Goal: Task Accomplishment & Management: Use online tool/utility

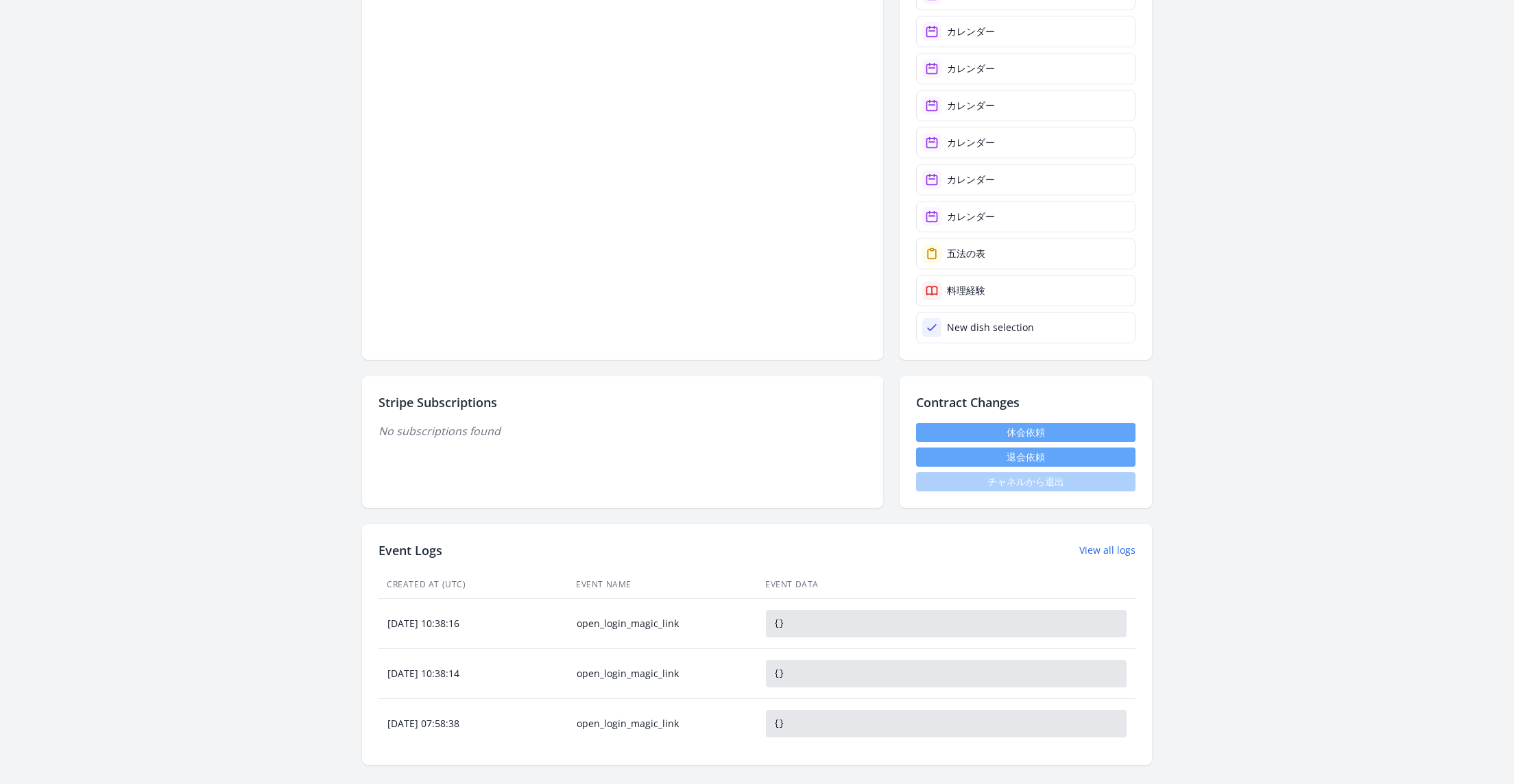
scroll to position [1208, 0]
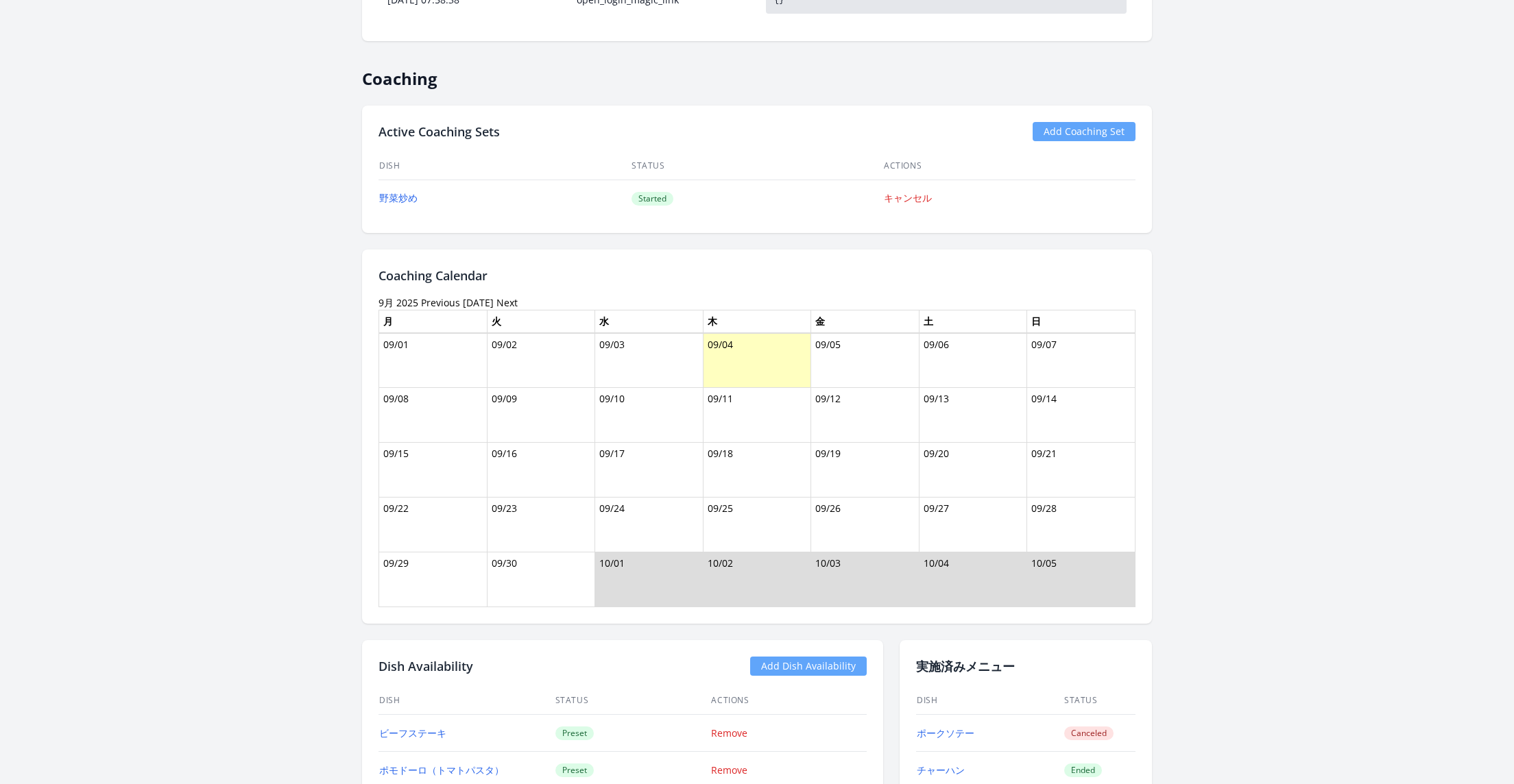
click at [430, 296] on link "Previous" at bounding box center [441, 302] width 39 height 13
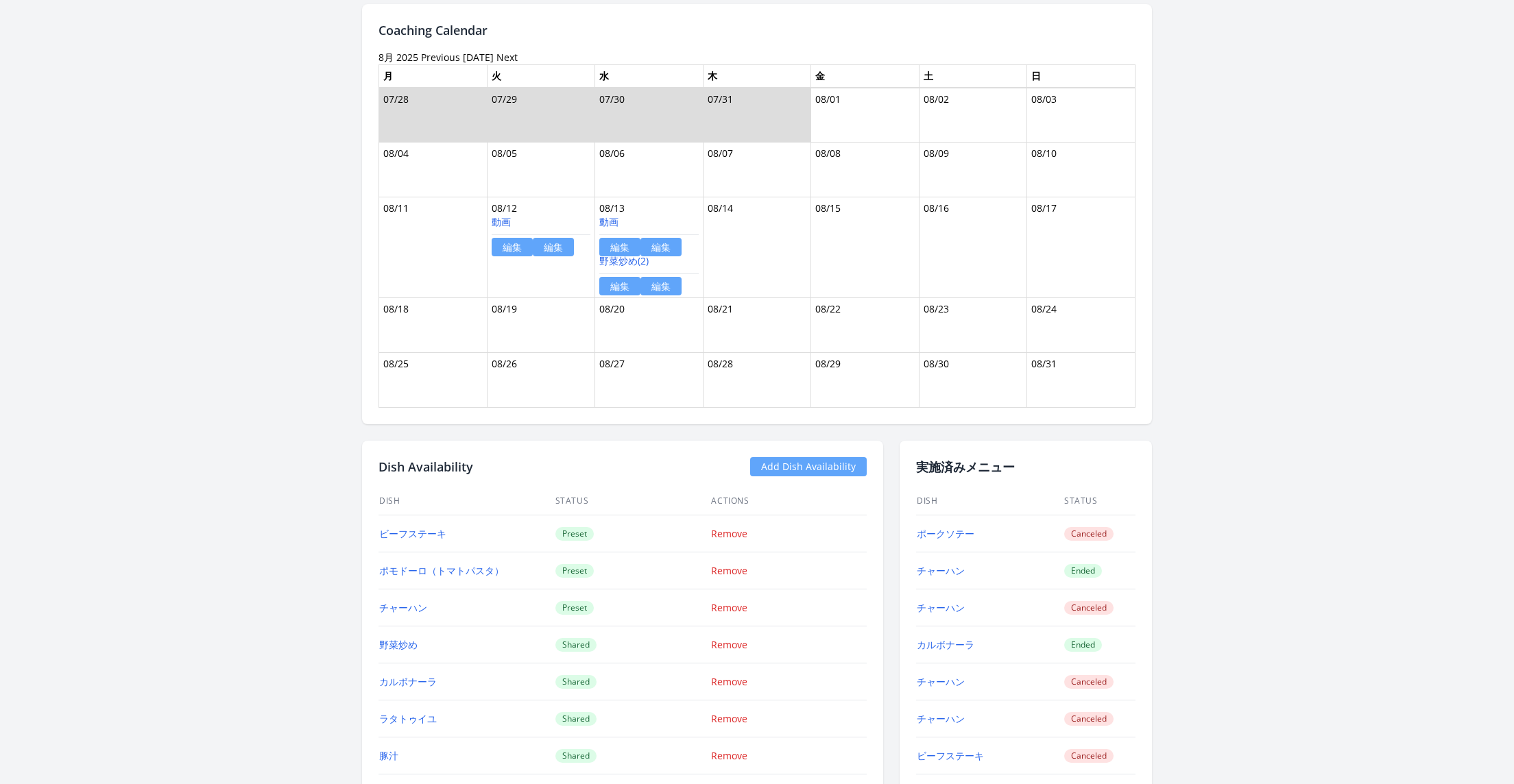
scroll to position [1378, 0]
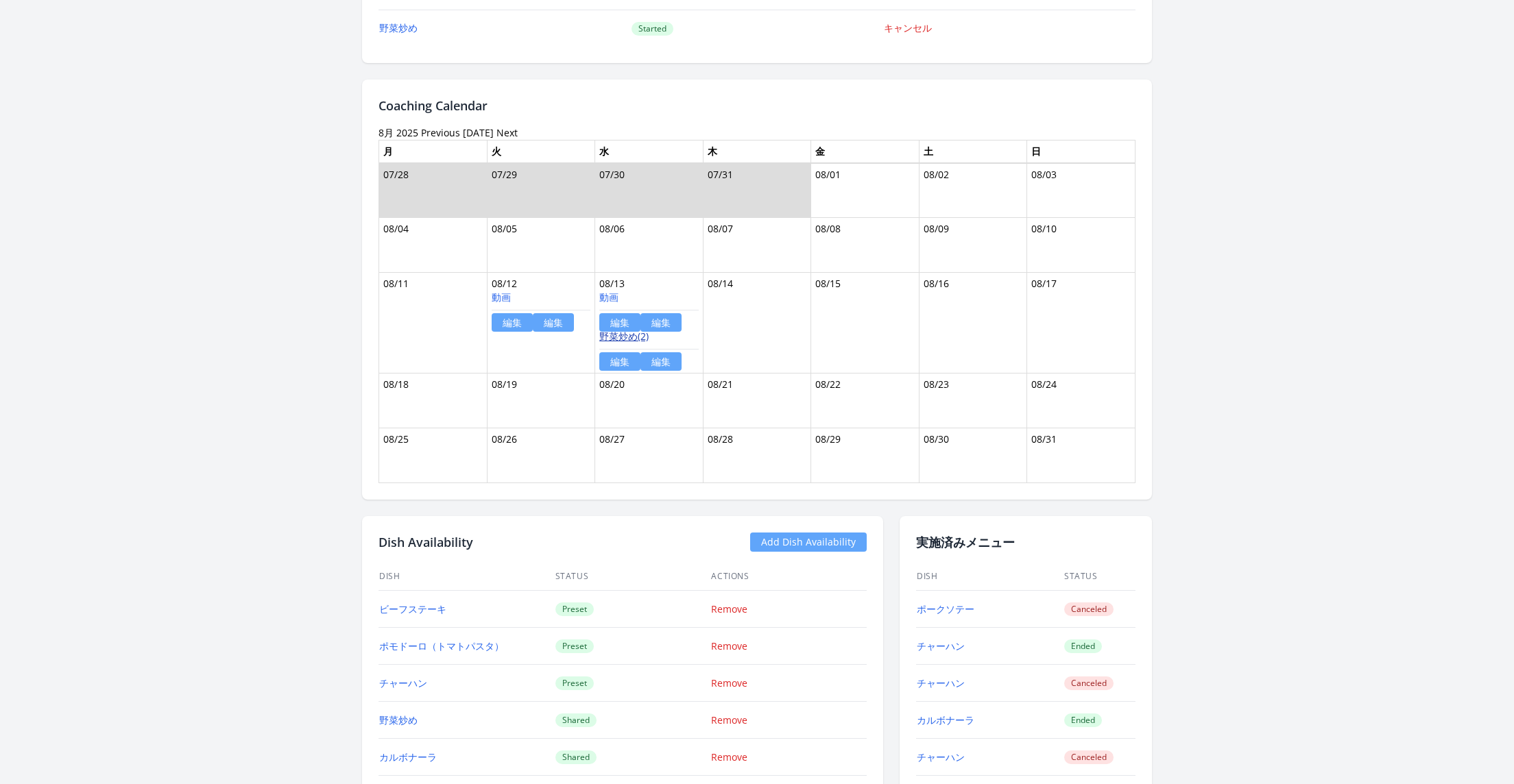
click at [621, 330] on link "野菜炒め(2)" at bounding box center [624, 336] width 50 height 13
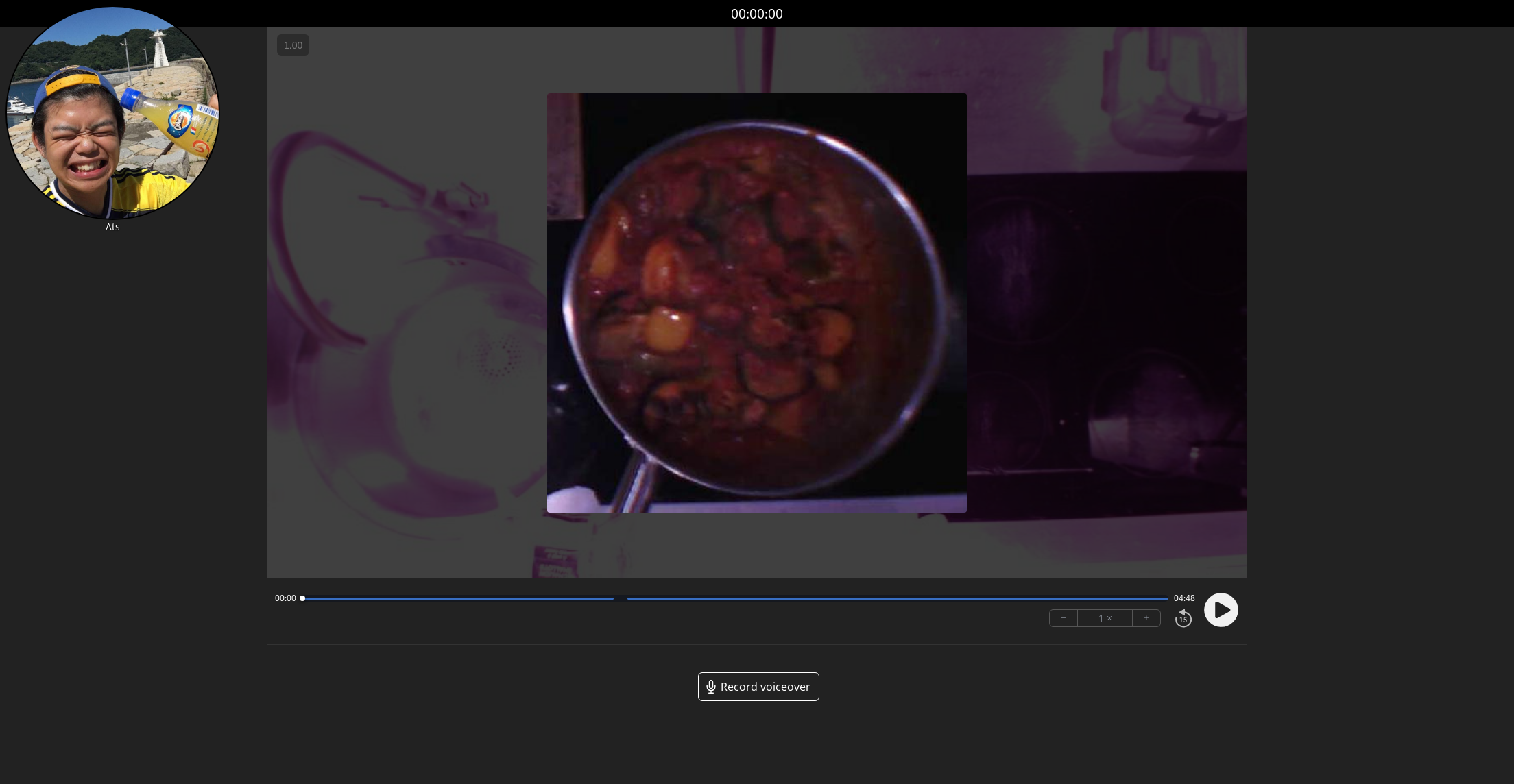
click at [766, 689] on span "Record voiceover" at bounding box center [766, 686] width 90 height 17
